Goal: Find specific page/section: Find specific page/section

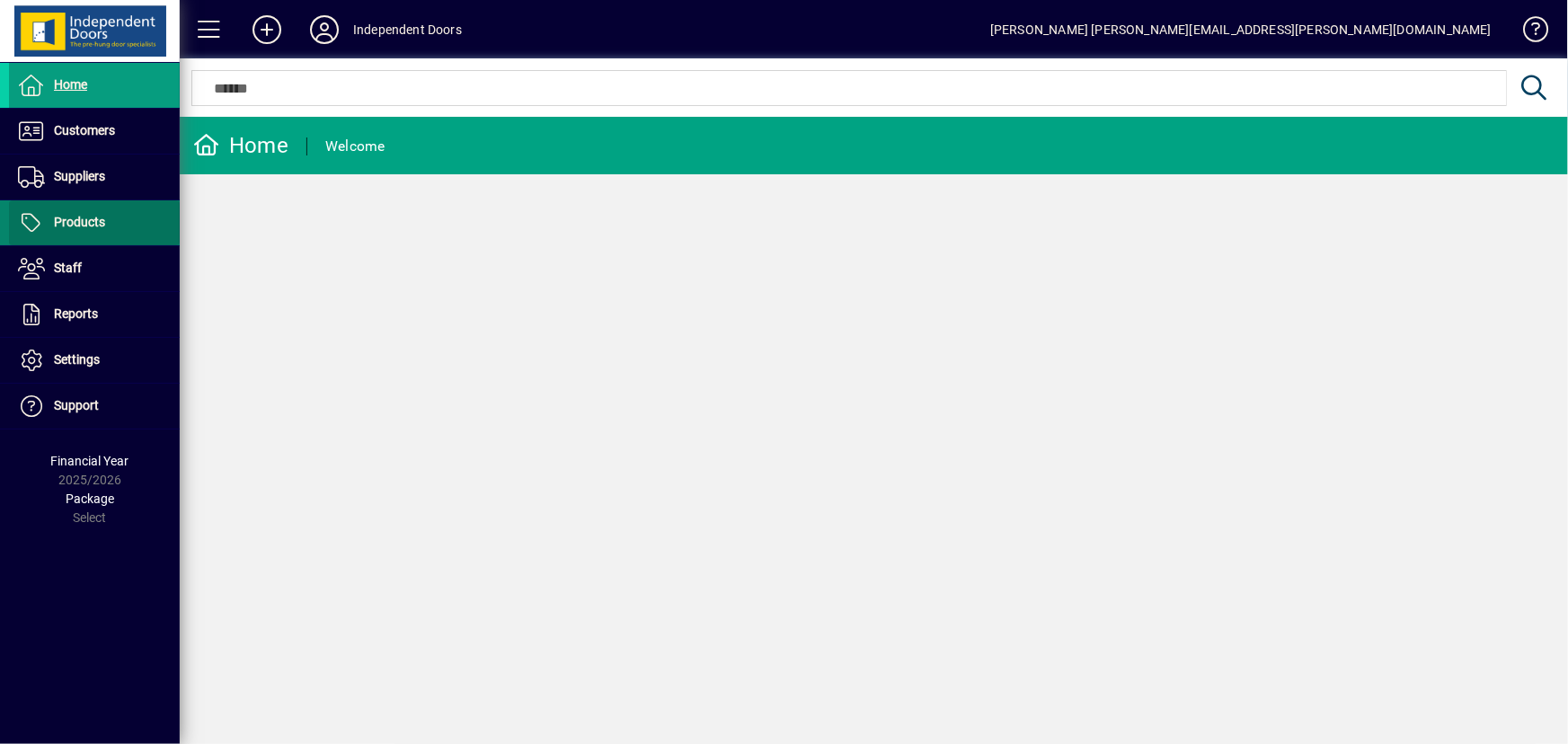
click at [79, 223] on span "Products" at bounding box center [79, 221] width 51 height 15
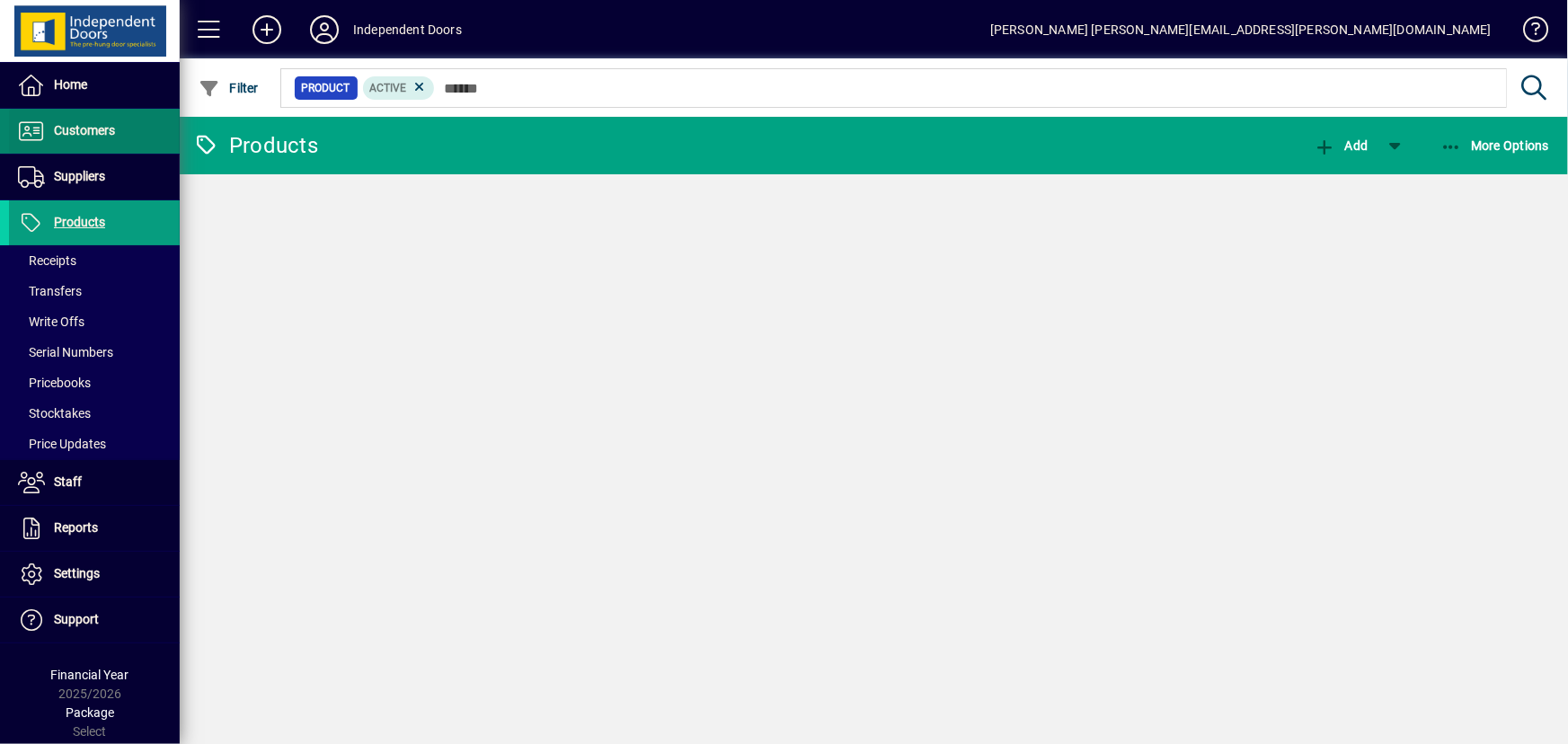
click at [96, 125] on span "Customers" at bounding box center [84, 130] width 61 height 15
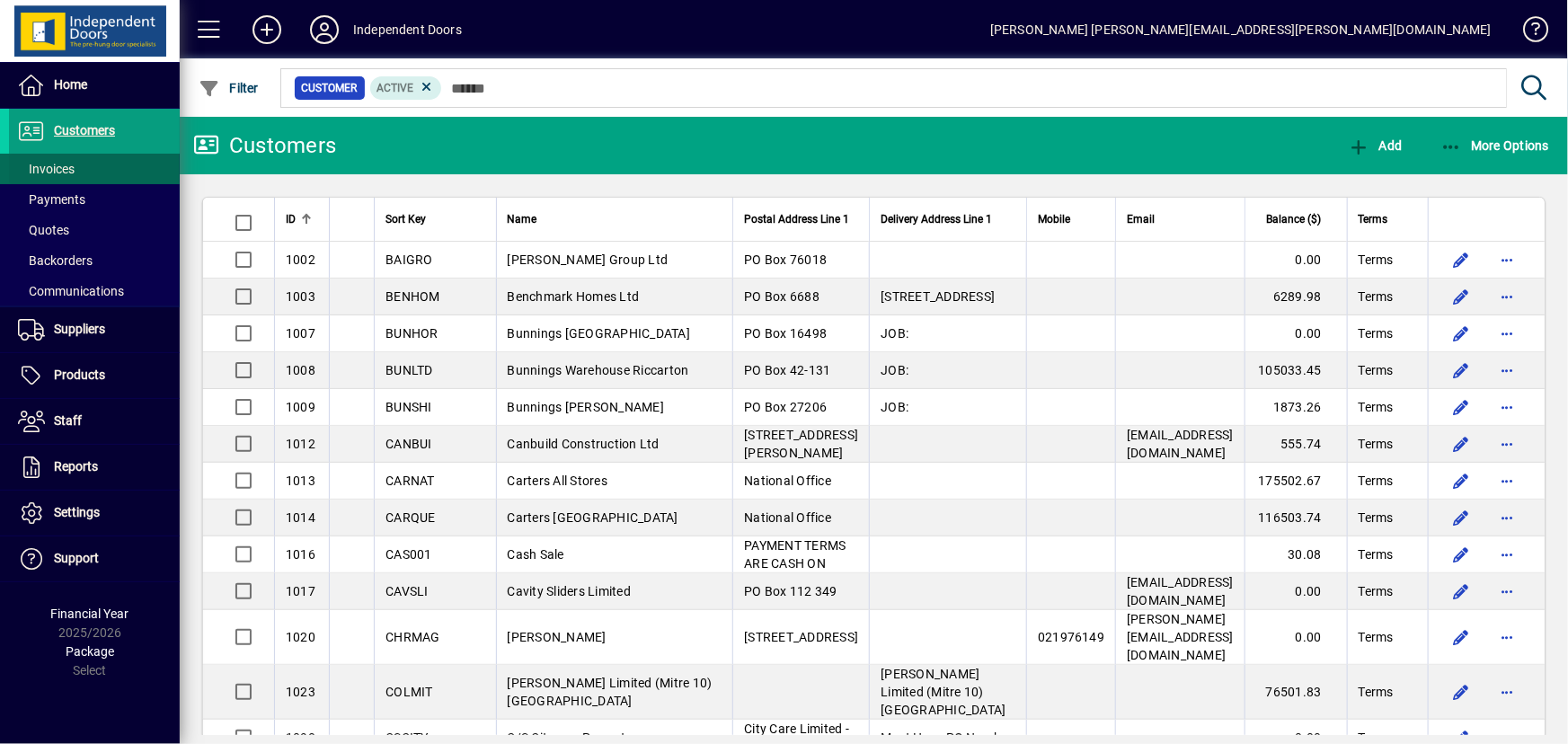
click at [60, 176] on span "Invoices" at bounding box center [41, 168] width 66 height 19
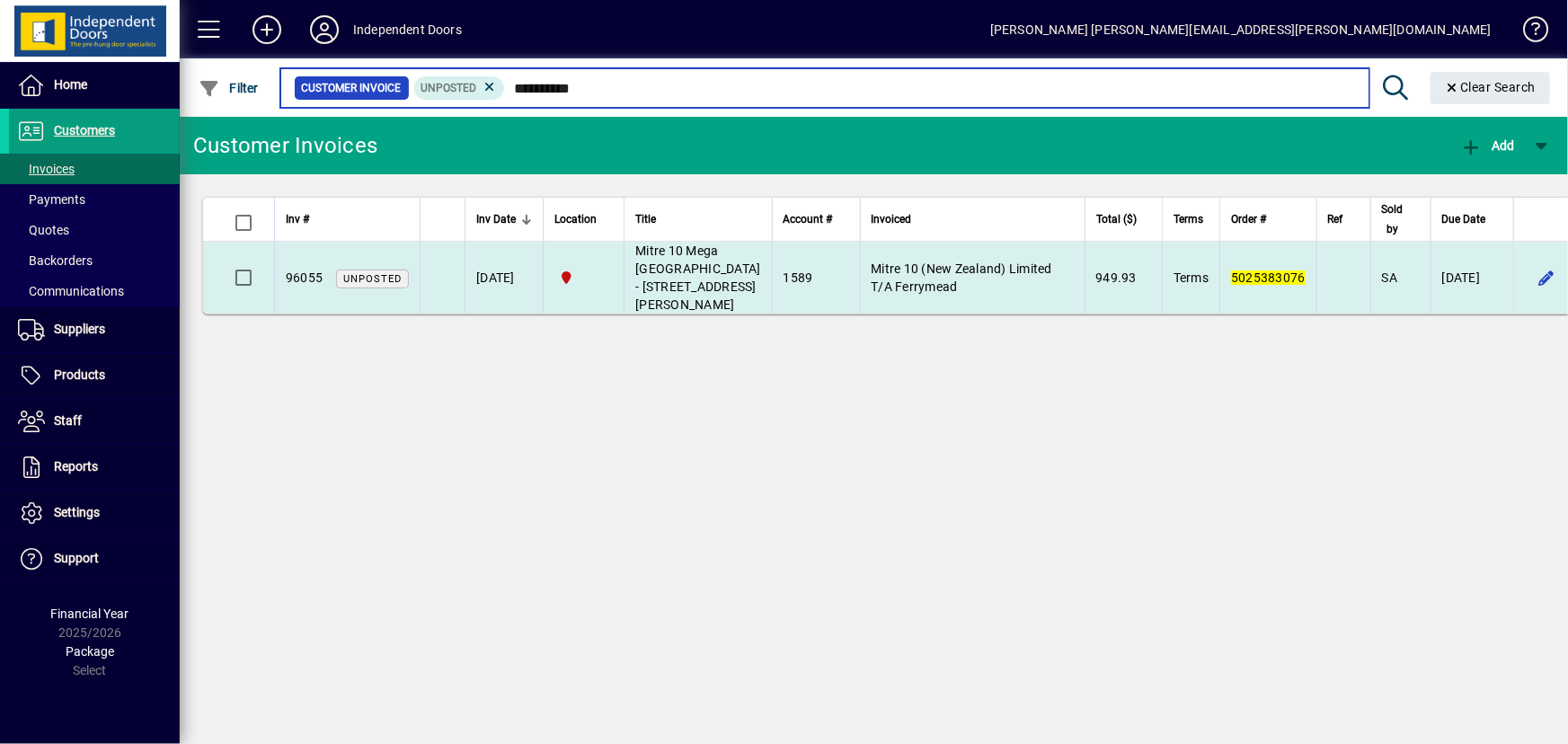
type input "**********"
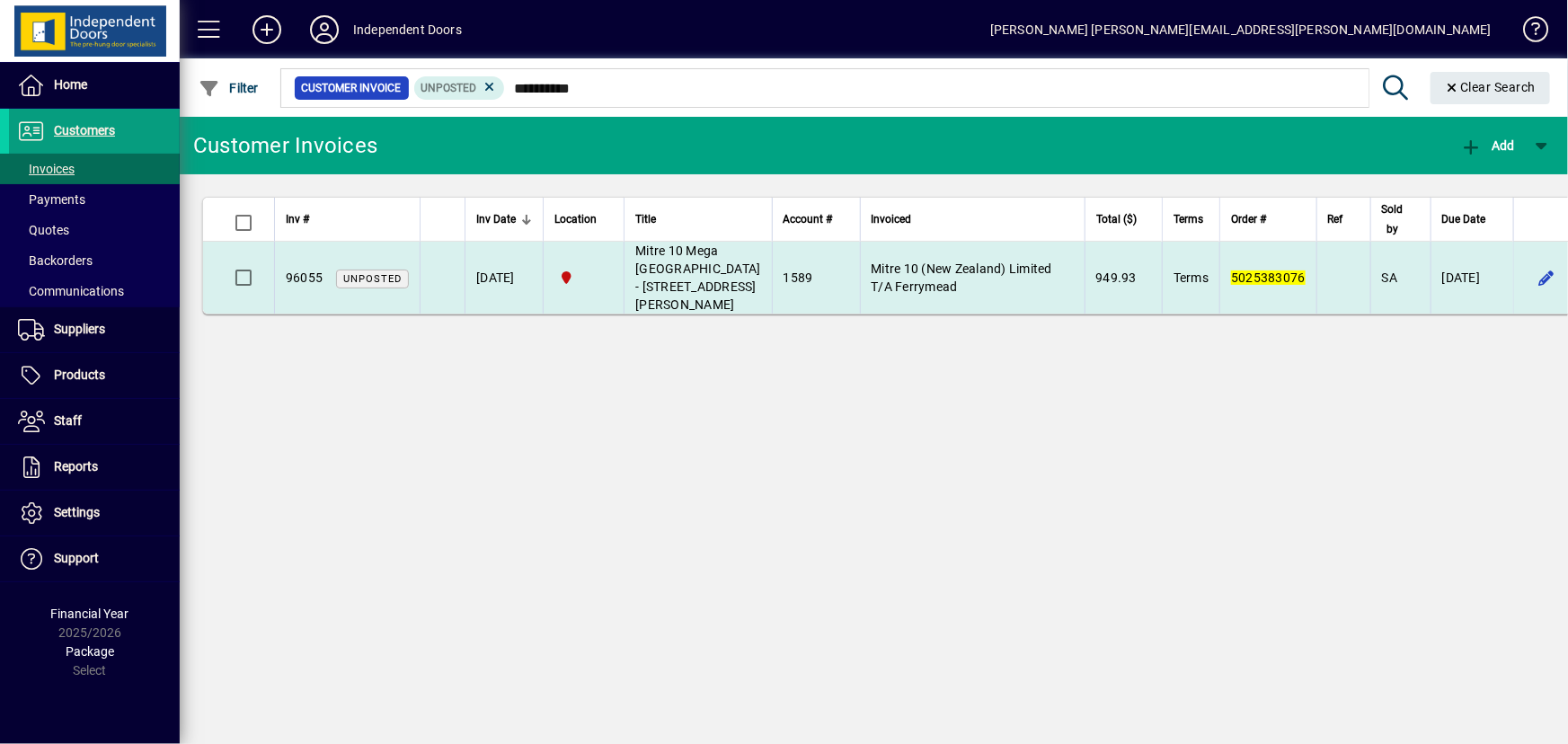
click at [699, 311] on span "Mitre 10 Mega Ferrymead - 987 Ferry Road Ferrymead - Devon Rose" at bounding box center [698, 278] width 125 height 69
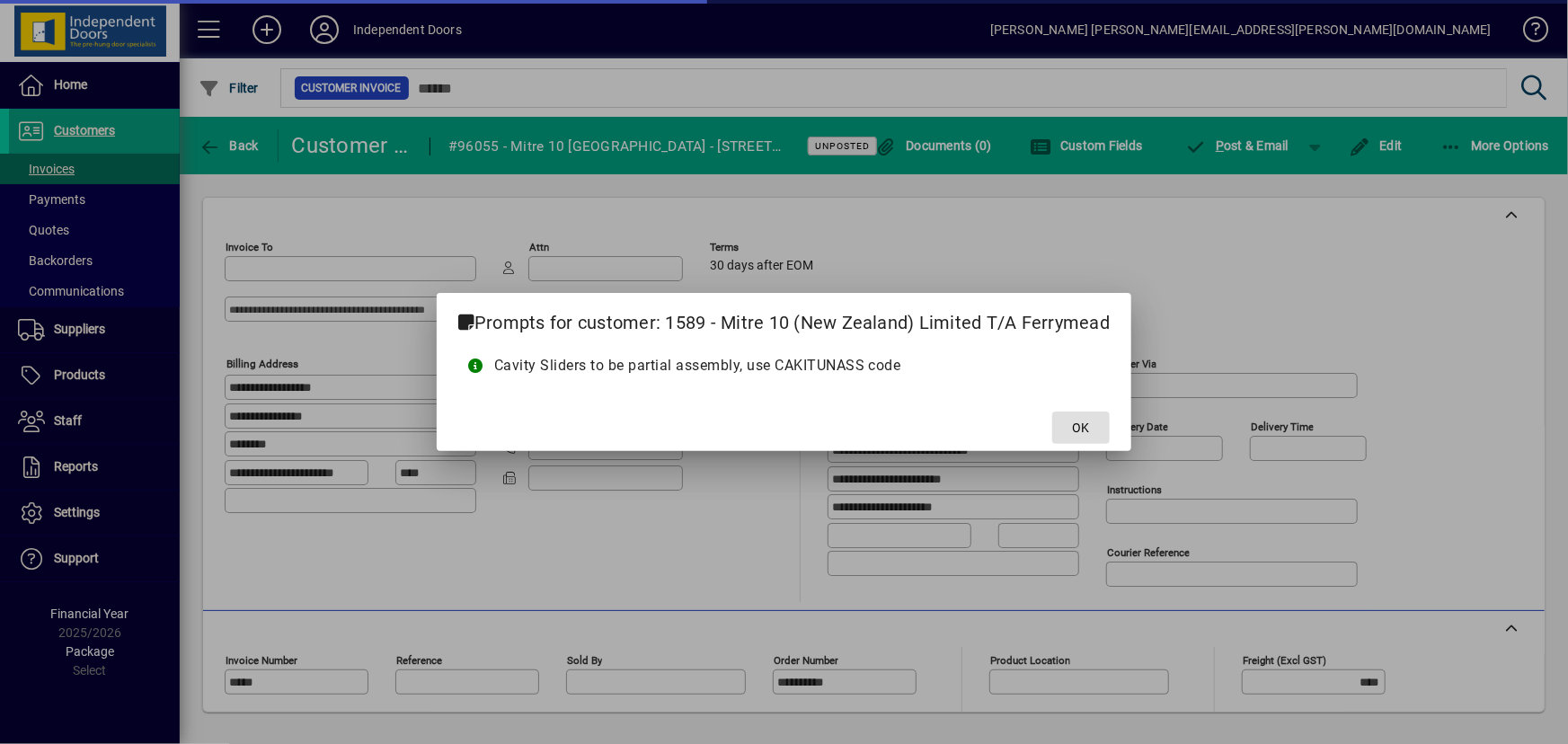
type input "**********"
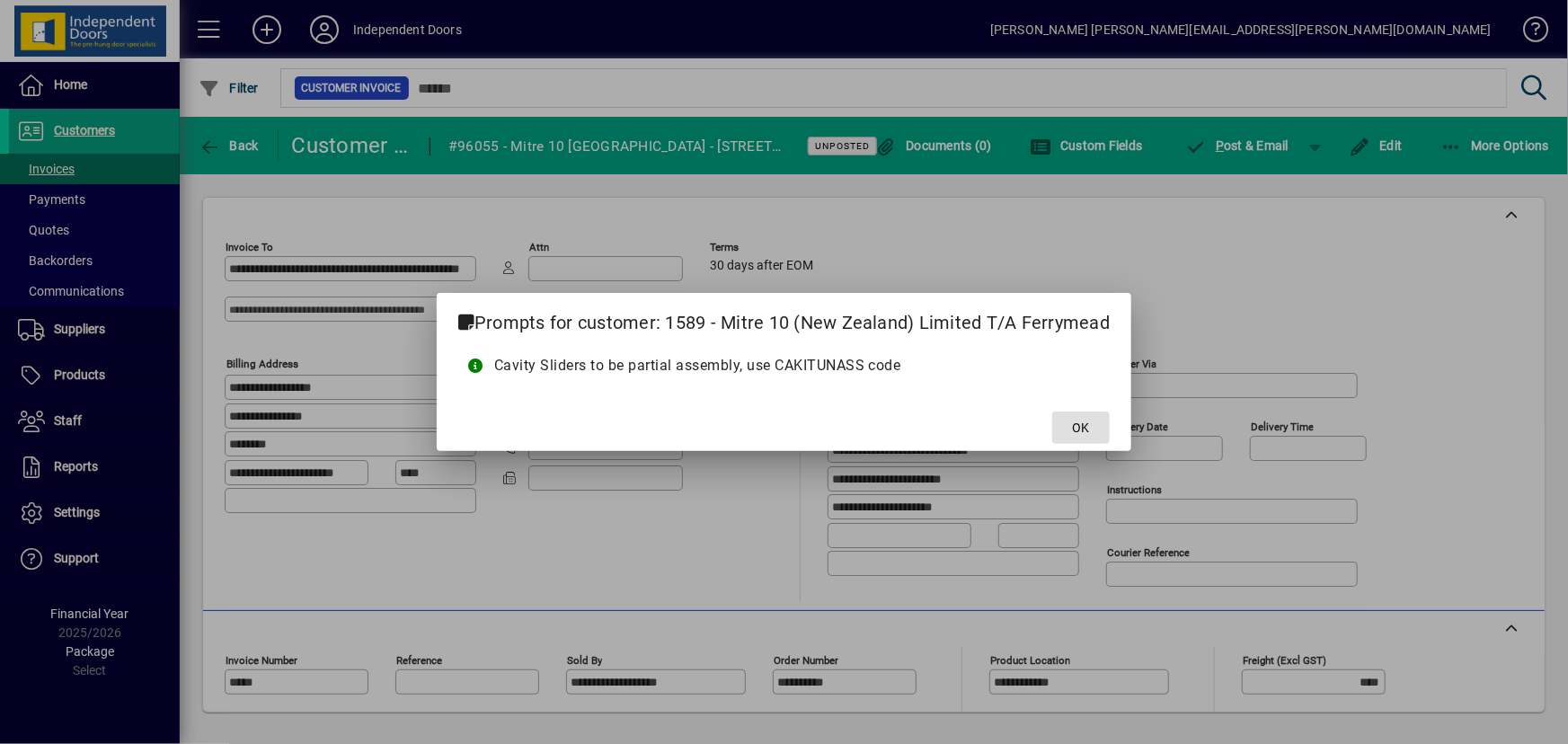
click at [1071, 413] on span at bounding box center [1080, 428] width 58 height 43
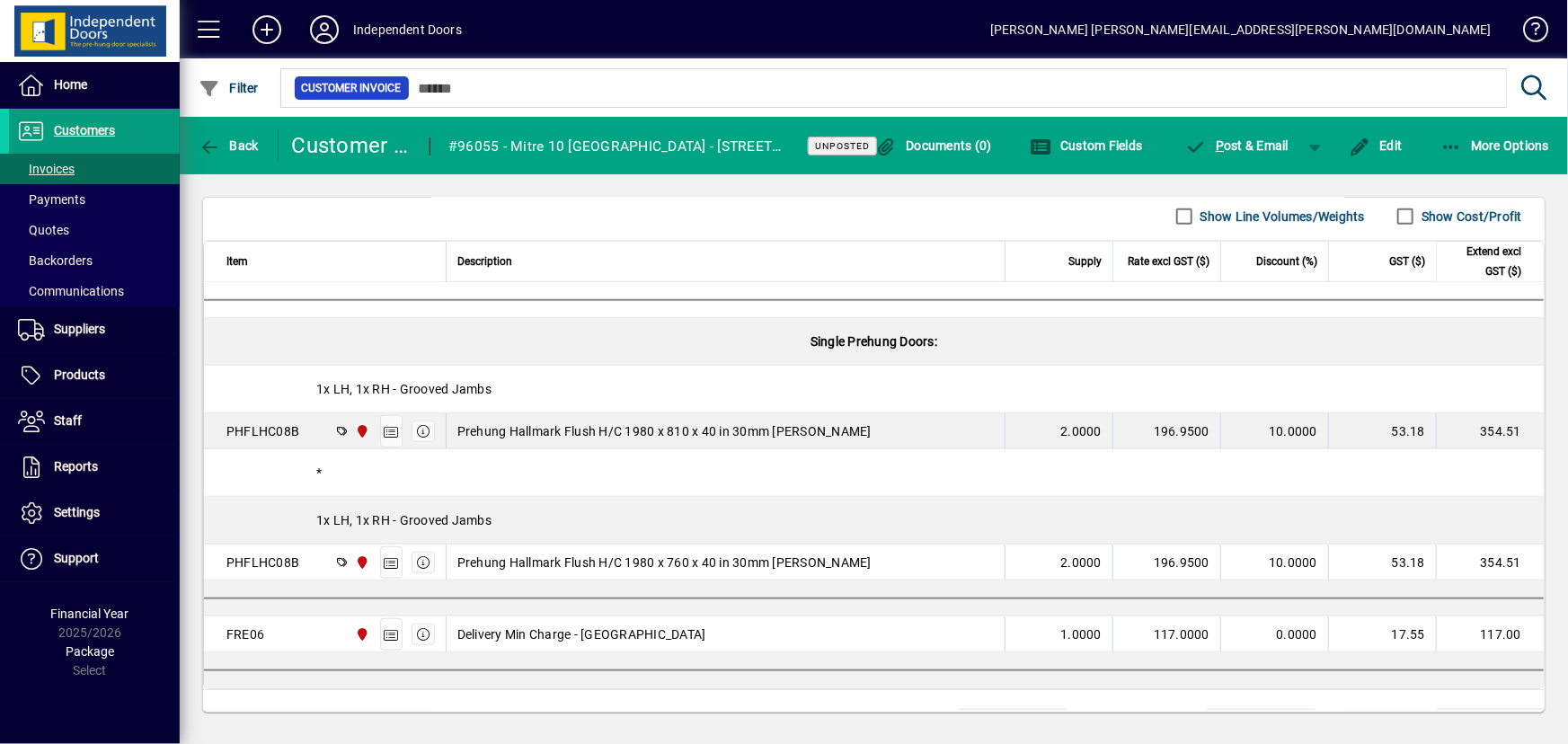
scroll to position [724, 0]
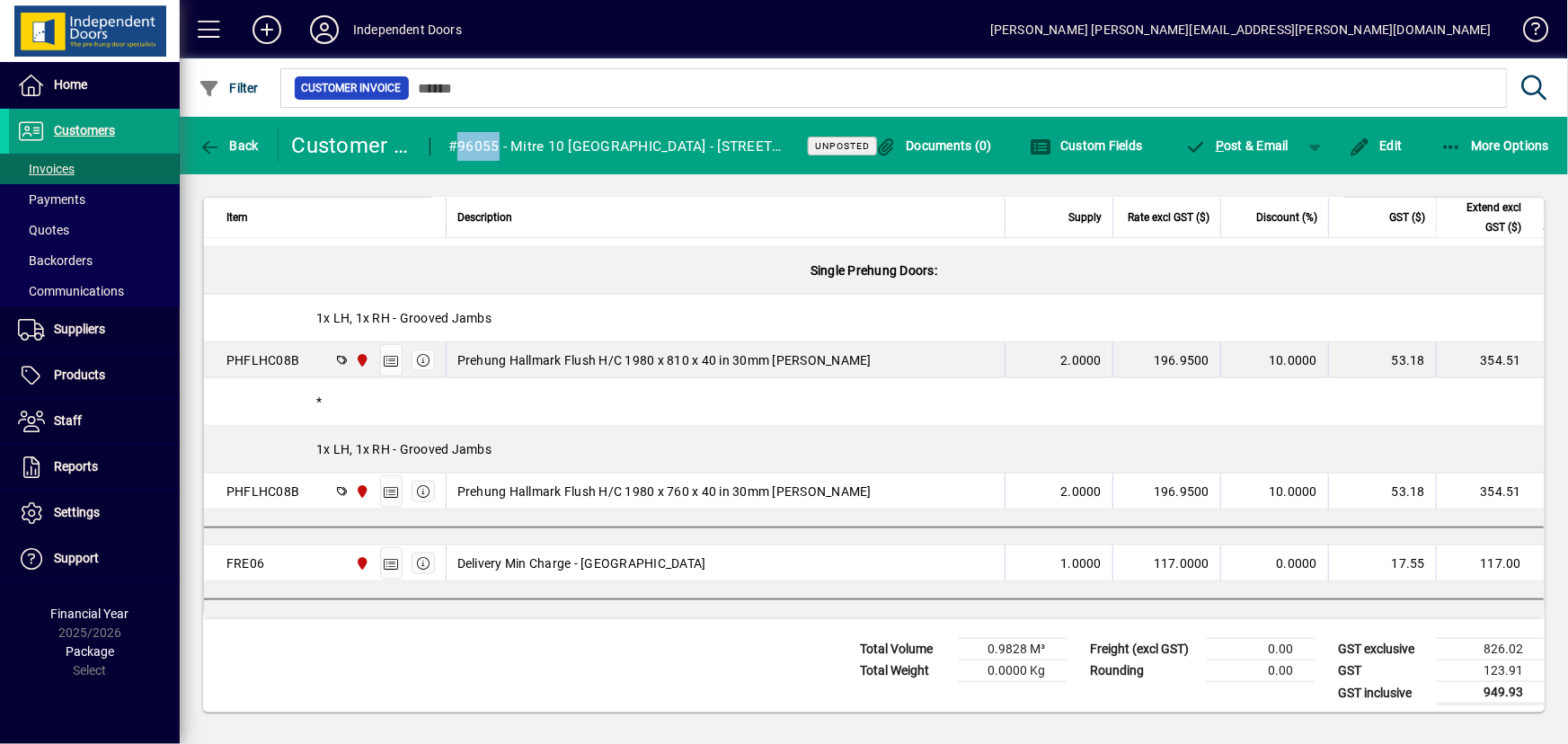
drag, startPoint x: 497, startPoint y: 146, endPoint x: 457, endPoint y: 159, distance: 42.1
click at [457, 159] on div "#96055 - Mitre 10 Mega Ferrymead - 987 Ferry Road Ferrymead - Devon Rose" at bounding box center [617, 146] width 337 height 28
copy div "96055"
